Goal: Transaction & Acquisition: Purchase product/service

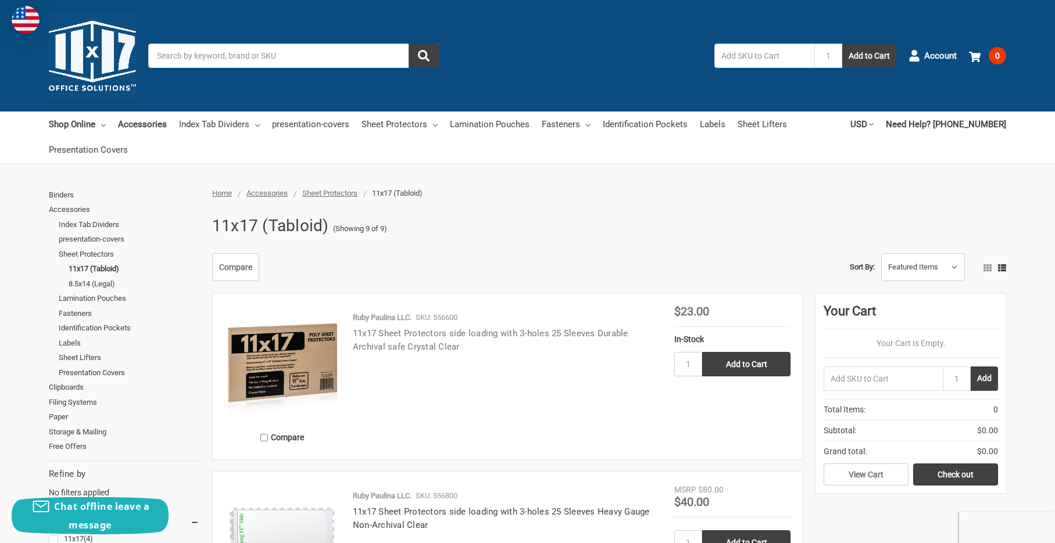
click at [392, 337] on link "11x17 Sheet Protectors side loading with 3-holes 25 Sleeves Durable Archival sa…" at bounding box center [490, 340] width 275 height 24
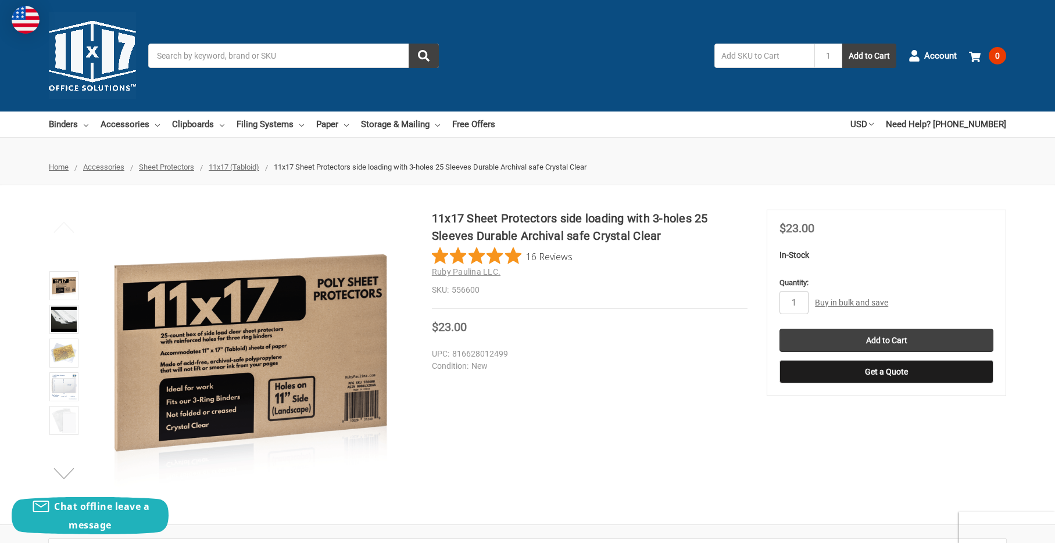
click at [63, 470] on button "Next" at bounding box center [63, 473] width 35 height 23
click at [61, 421] on img at bounding box center [64, 421] width 26 height 26
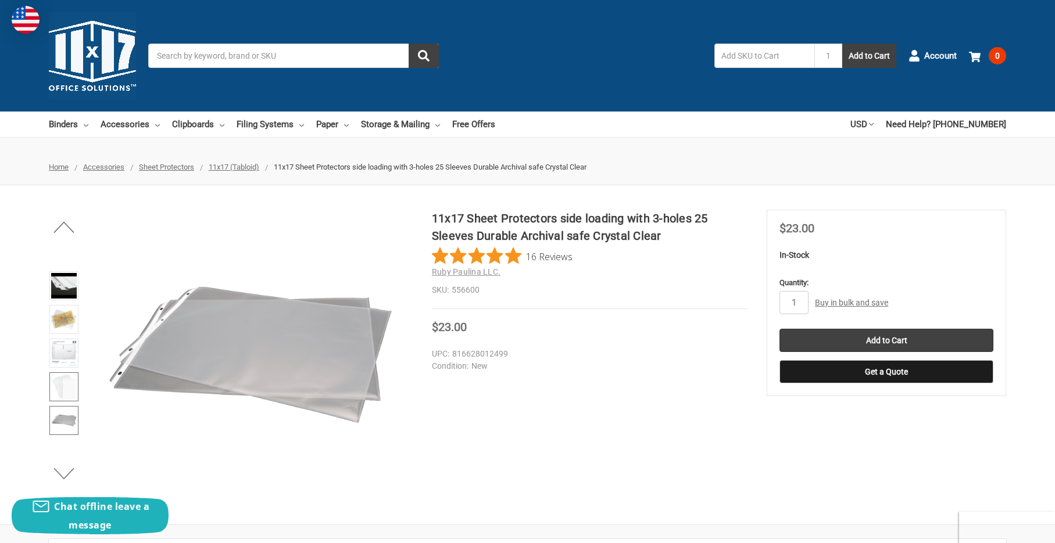
click at [55, 392] on img at bounding box center [64, 387] width 26 height 26
